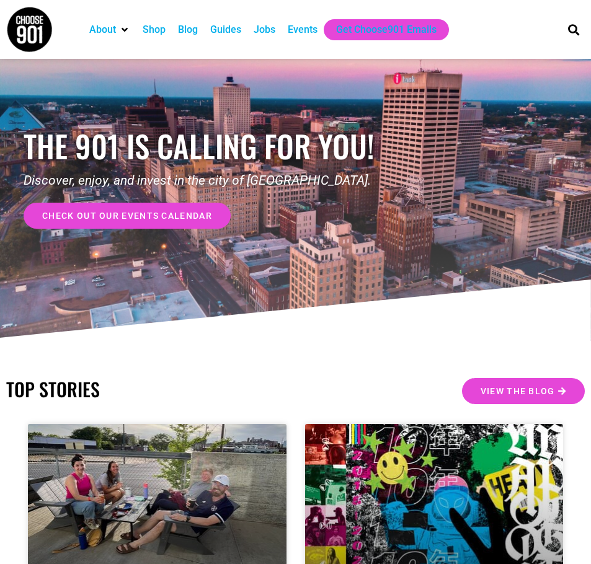
click at [262, 30] on div "Jobs" at bounding box center [265, 29] width 22 height 15
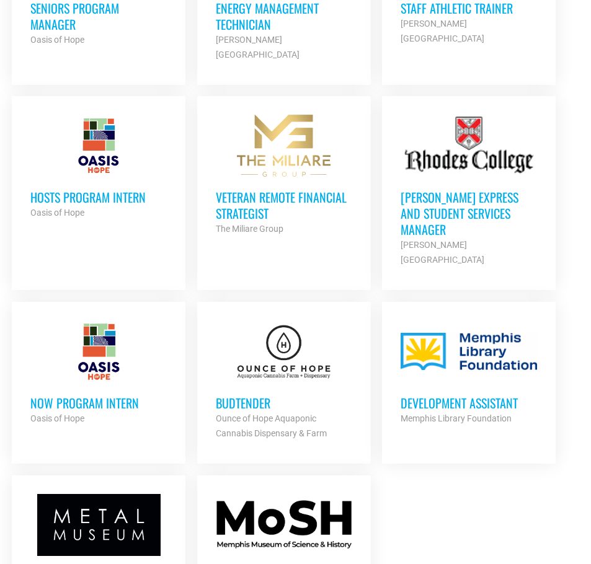
scroll to position [1302, 0]
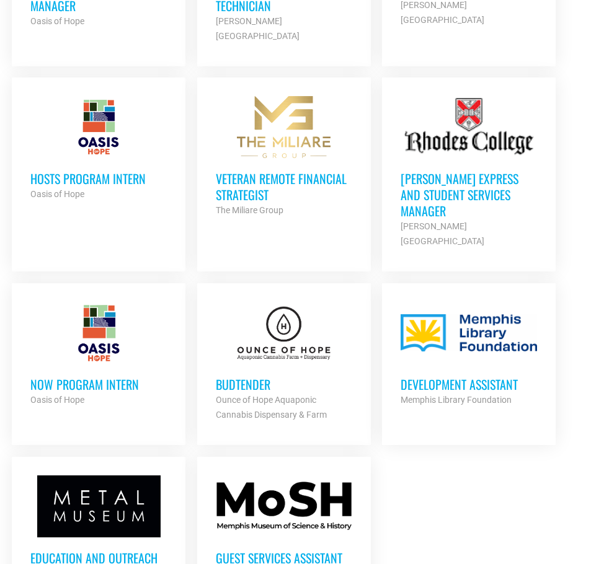
click at [256, 376] on h3 "Budtender" at bounding box center [284, 384] width 136 height 16
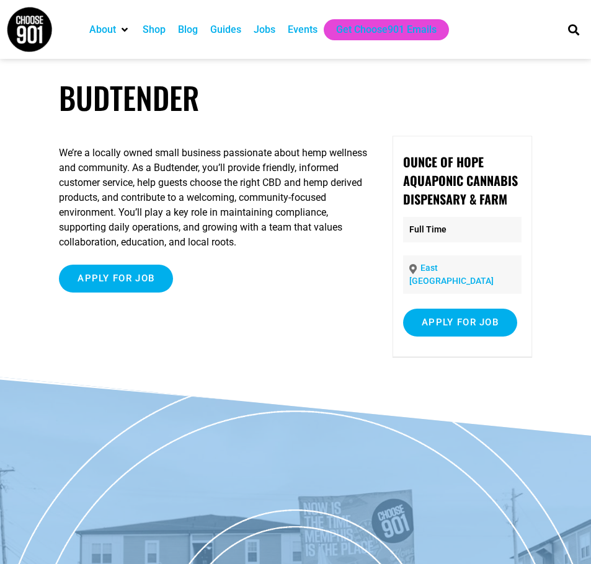
click at [259, 31] on div "Jobs" at bounding box center [265, 29] width 22 height 15
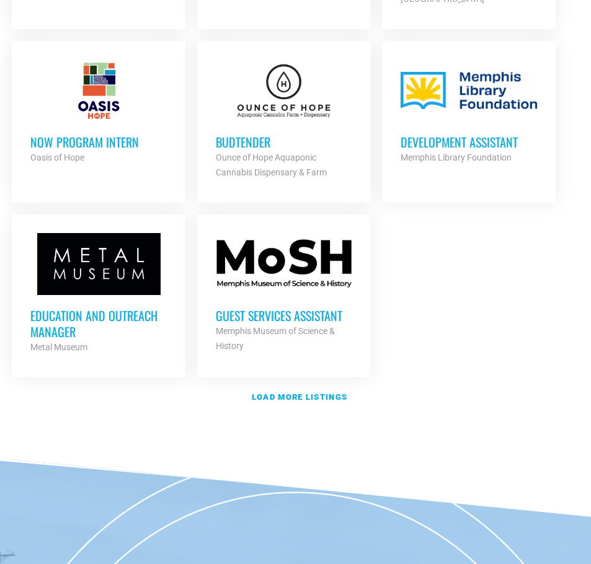
scroll to position [1550, 0]
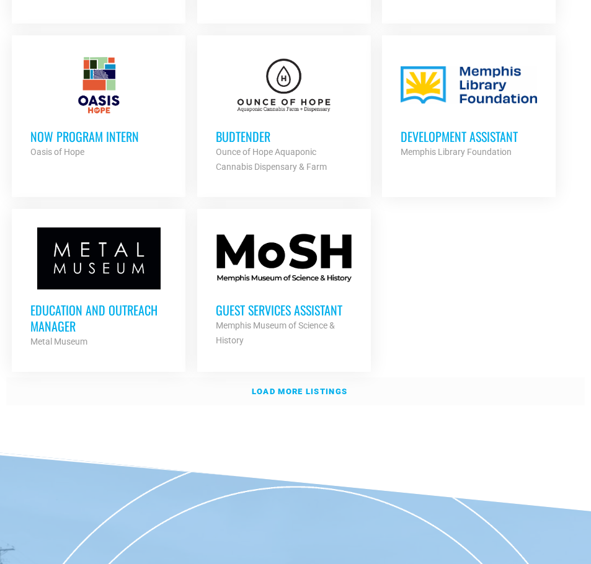
click at [285, 378] on link "Load more listings" at bounding box center [295, 392] width 578 height 29
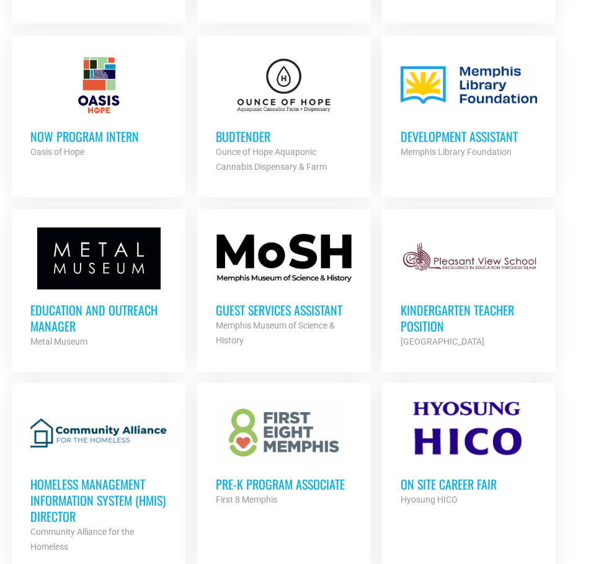
click at [272, 495] on strong "First 8 Memphis" at bounding box center [246, 500] width 61 height 10
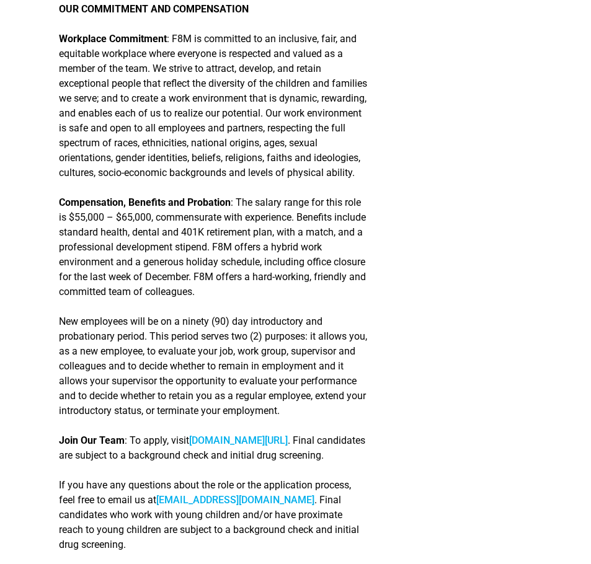
scroll to position [2046, 0]
